Goal: Obtain resource: Obtain resource

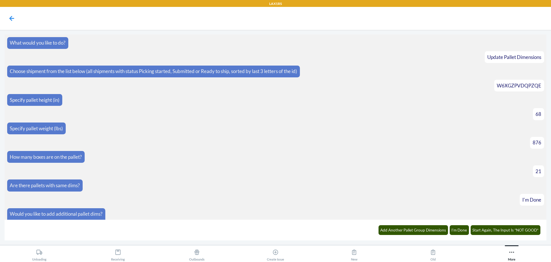
scroll to position [744, 0]
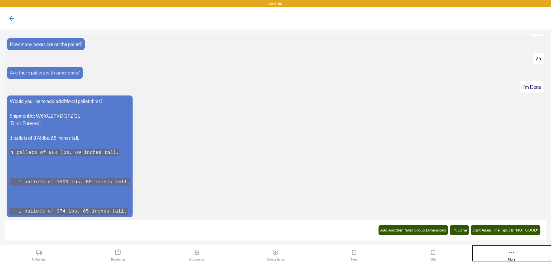
click at [510, 253] on icon at bounding box center [512, 252] width 6 height 6
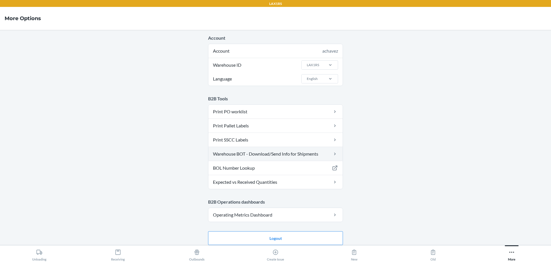
click at [272, 150] on link "Warehouse BOT - Download/Send Info for Shipments" at bounding box center [275, 154] width 134 height 14
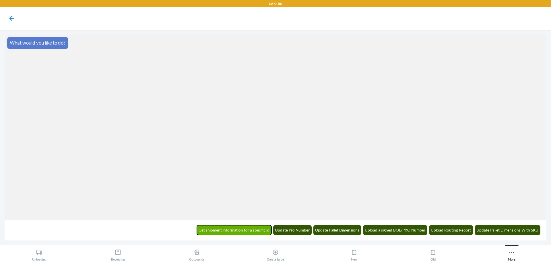
click at [236, 231] on button "Get shipment information for a specific id" at bounding box center [234, 230] width 75 height 10
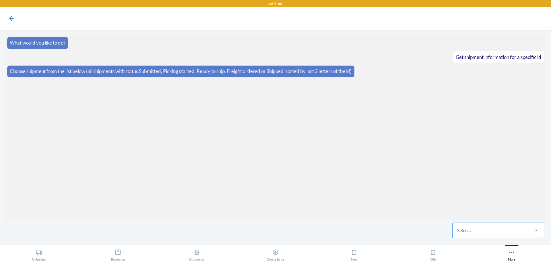
click at [476, 227] on div "Select..." at bounding box center [491, 230] width 76 height 15
click at [458, 227] on input "Select..." at bounding box center [457, 230] width 1 height 7
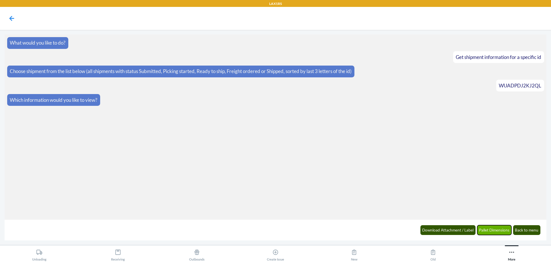
click at [486, 231] on button "Pallet Dimensions" at bounding box center [495, 230] width 34 height 10
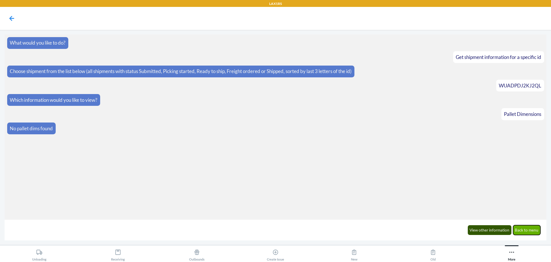
click at [522, 230] on button "Back to menu" at bounding box center [527, 230] width 28 height 10
